Goal: Task Accomplishment & Management: Manage account settings

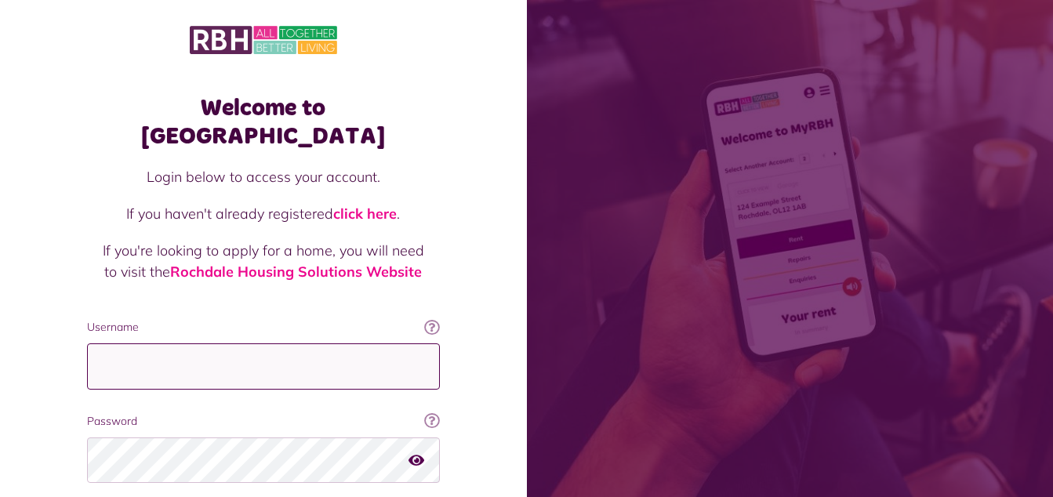
click at [268, 343] on input "Username" at bounding box center [263, 366] width 353 height 46
type input "**********"
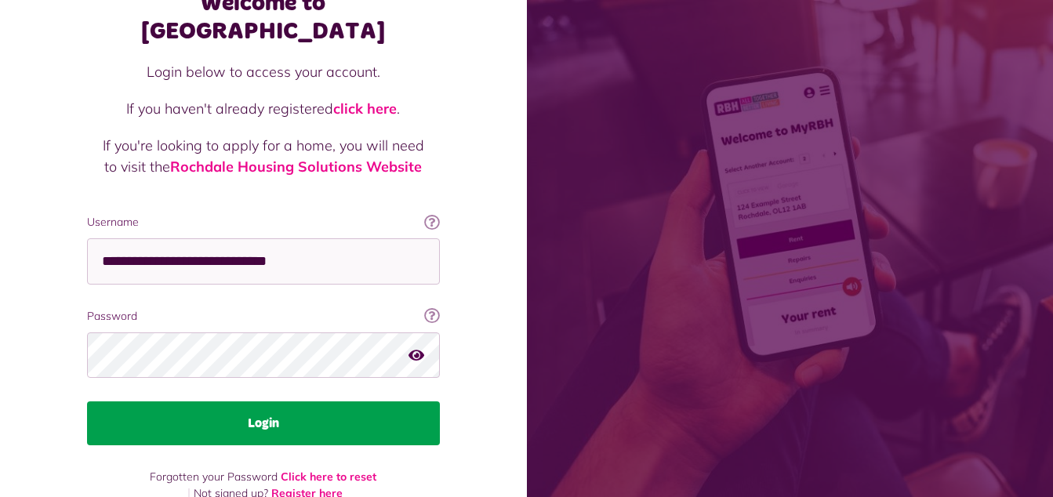
click at [312, 401] on button "Login" at bounding box center [263, 423] width 353 height 44
click at [269, 401] on button "Login" at bounding box center [263, 423] width 353 height 44
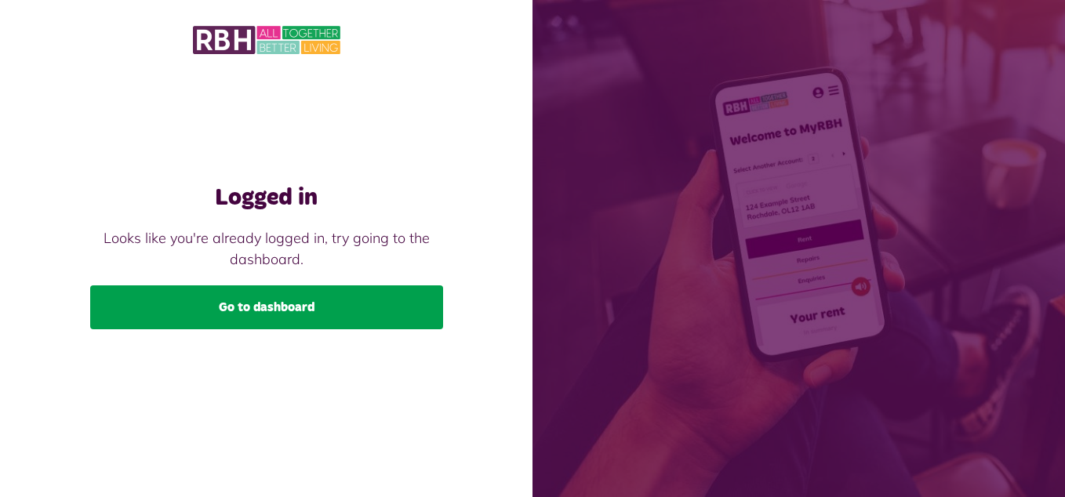
click at [226, 289] on link "Go to dashboard" at bounding box center [266, 307] width 353 height 44
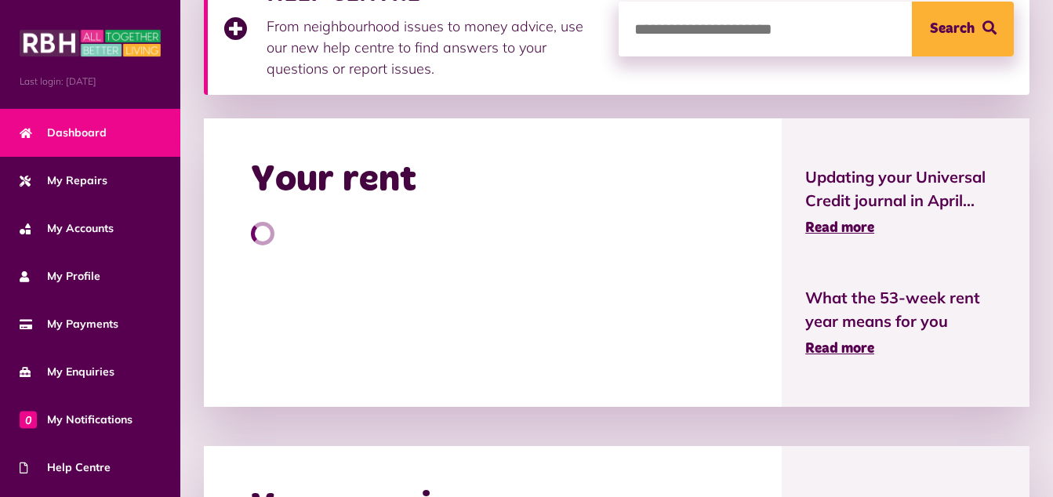
scroll to position [294, 0]
